Goal: Task Accomplishment & Management: Manage account settings

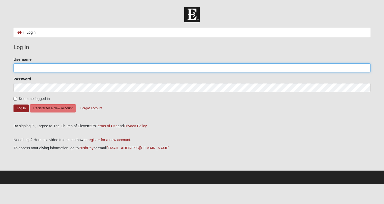
type input "jaxbeachmom3"
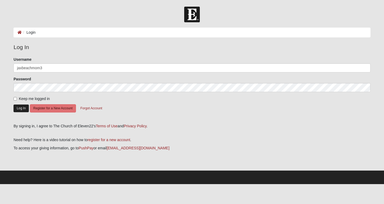
click at [19, 111] on button "Log In" at bounding box center [21, 108] width 15 height 8
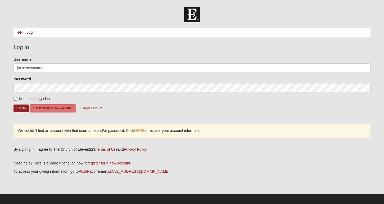
click at [14, 98] on input "Keep me logged in" at bounding box center [15, 98] width 3 height 3
checkbox input "true"
click at [26, 108] on button "Log In" at bounding box center [21, 108] width 15 height 8
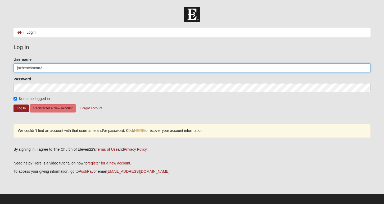
click at [54, 68] on input "jaxbeachmom3" at bounding box center [192, 67] width 357 height 9
type input "jaxbeachmom3@yahoo.com"
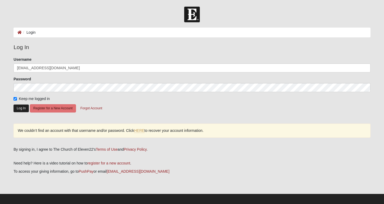
click at [19, 109] on button "Log In" at bounding box center [21, 108] width 15 height 8
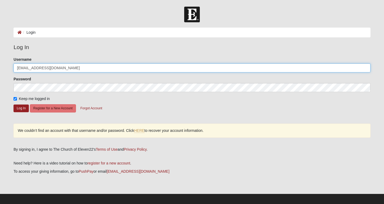
drag, startPoint x: 72, startPoint y: 69, endPoint x: -2, endPoint y: 60, distance: 74.1
click at [0, 60] on html "Log In Login Login Error Log In Please correct the following: Username jaxbeach…" at bounding box center [192, 103] width 384 height 207
drag, startPoint x: 109, startPoint y: 67, endPoint x: -2, endPoint y: 57, distance: 111.4
click at [0, 57] on html "Log In Login Login Error Log In Please correct the following: Username jaxbeach…" at bounding box center [192, 103] width 384 height 207
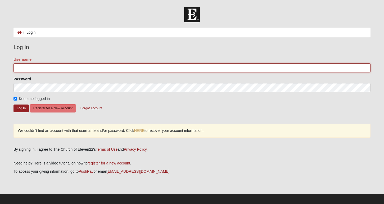
type input "jaxbeachmom3"
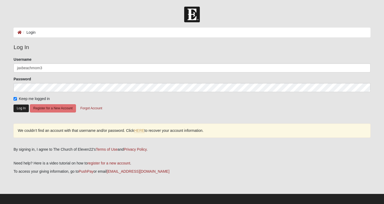
click at [21, 108] on button "Log In" at bounding box center [21, 108] width 15 height 8
click at [90, 109] on button "Forgot Account" at bounding box center [91, 108] width 29 height 8
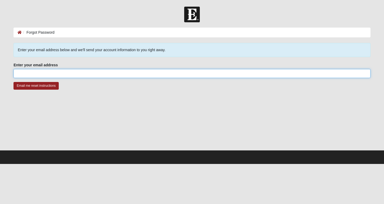
click at [85, 76] on input "Enter your email address" at bounding box center [192, 73] width 357 height 9
type input "mrsgb43@gmail.com"
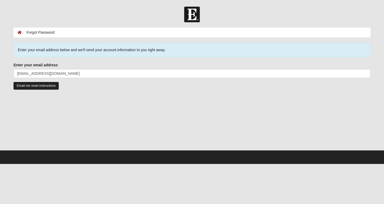
click at [47, 87] on input "Email me reset instructions" at bounding box center [36, 86] width 45 height 8
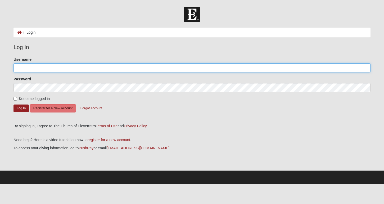
type input "jaxbeachmom3"
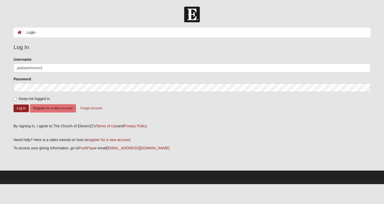
click at [30, 99] on span "Keep me logged in" at bounding box center [34, 98] width 31 height 4
click at [17, 99] on input "Keep me logged in" at bounding box center [15, 98] width 3 height 3
checkbox input "true"
click at [19, 110] on button "Log In" at bounding box center [21, 108] width 15 height 8
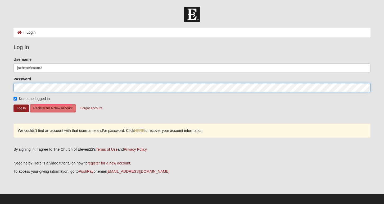
click at [0, 81] on html "Log In Login Login Error Log In Please correct the following: Username jaxbeach…" at bounding box center [192, 103] width 384 height 207
click at [21, 108] on button "Log In" at bounding box center [21, 108] width 15 height 8
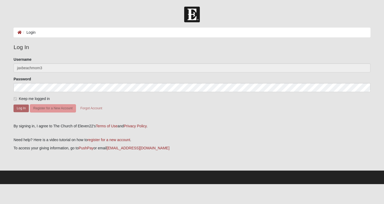
click at [177, 128] on div "By signing in, I agree to The Church of Eleven22's Terms of Use and Privacy Pol…" at bounding box center [192, 126] width 357 height 6
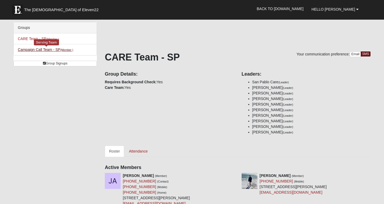
click at [50, 49] on link "Campaign Call Team - SP (Member )" at bounding box center [45, 49] width 55 height 4
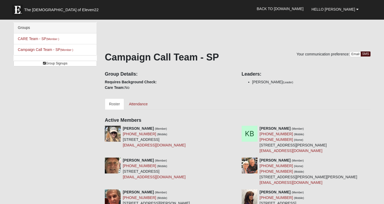
click at [366, 53] on link "SMS" at bounding box center [366, 53] width 10 height 5
click at [295, 8] on link "Back to [DOMAIN_NAME]" at bounding box center [280, 8] width 55 height 13
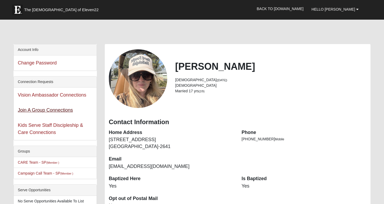
click at [58, 112] on link "Join A Group Connections" at bounding box center [45, 109] width 55 height 5
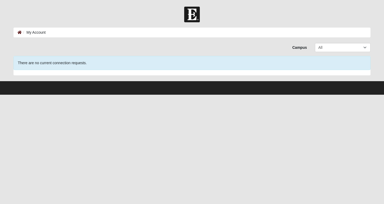
click at [20, 33] on icon at bounding box center [19, 32] width 4 height 4
